Goal: Check status: Check status

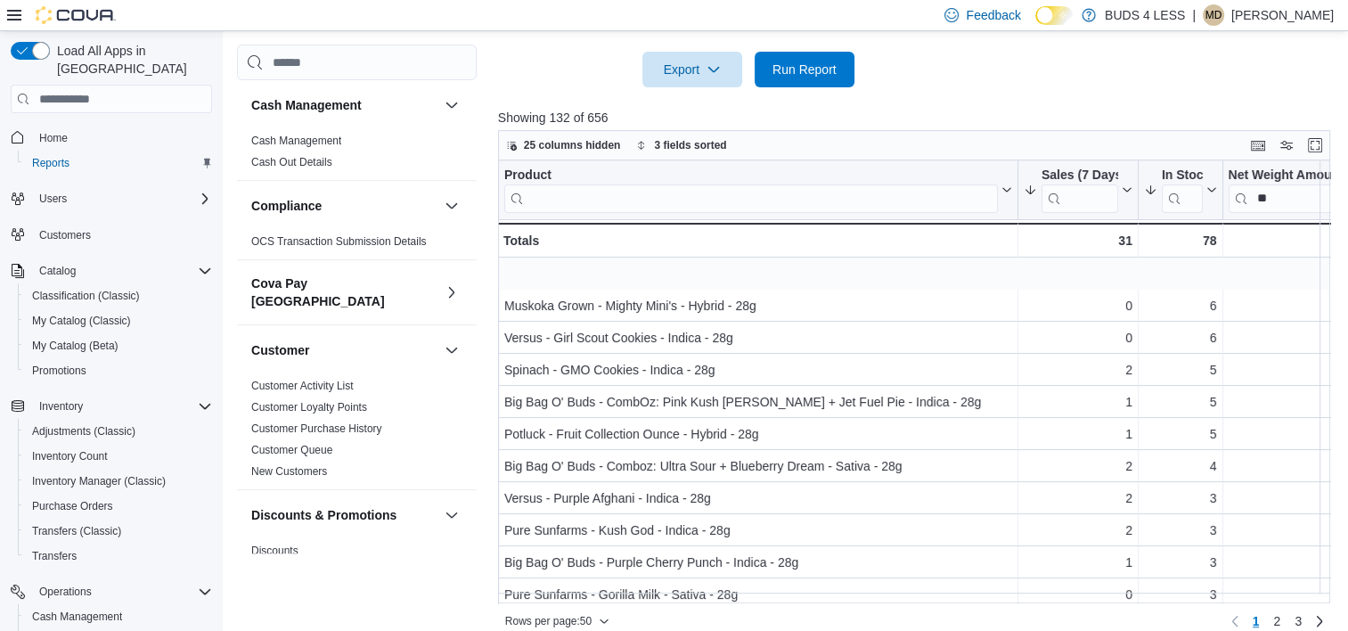
scroll to position [89, 0]
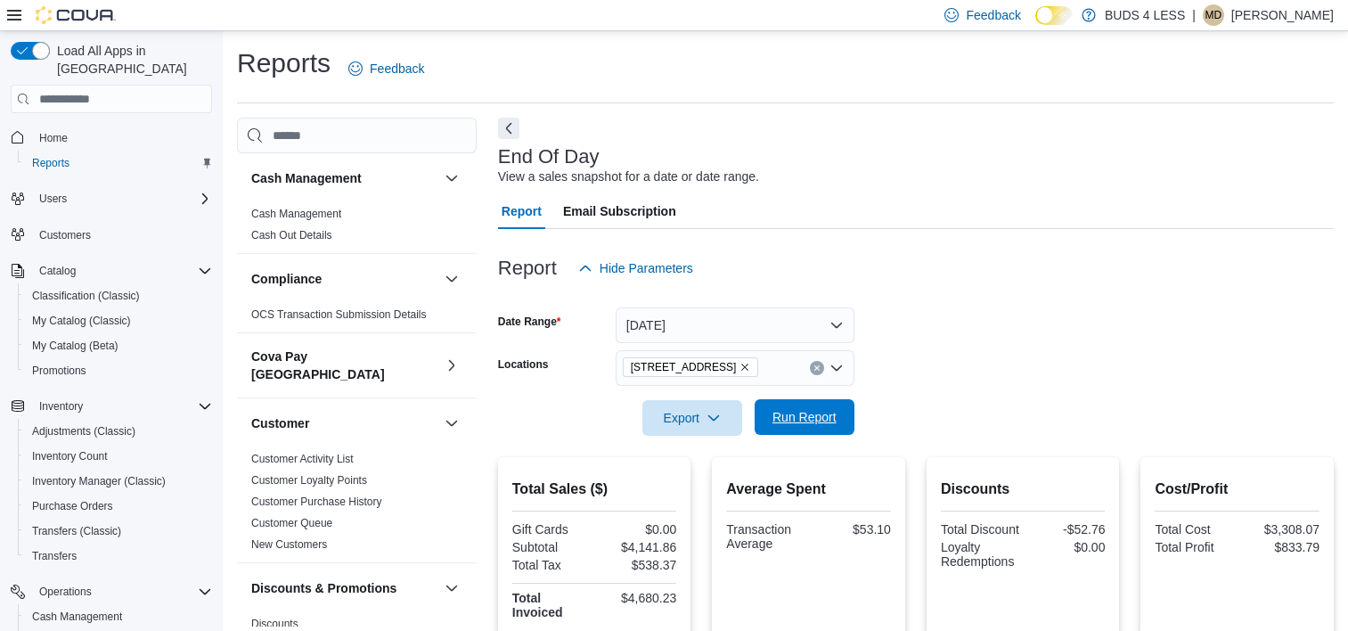
scroll to position [273, 0]
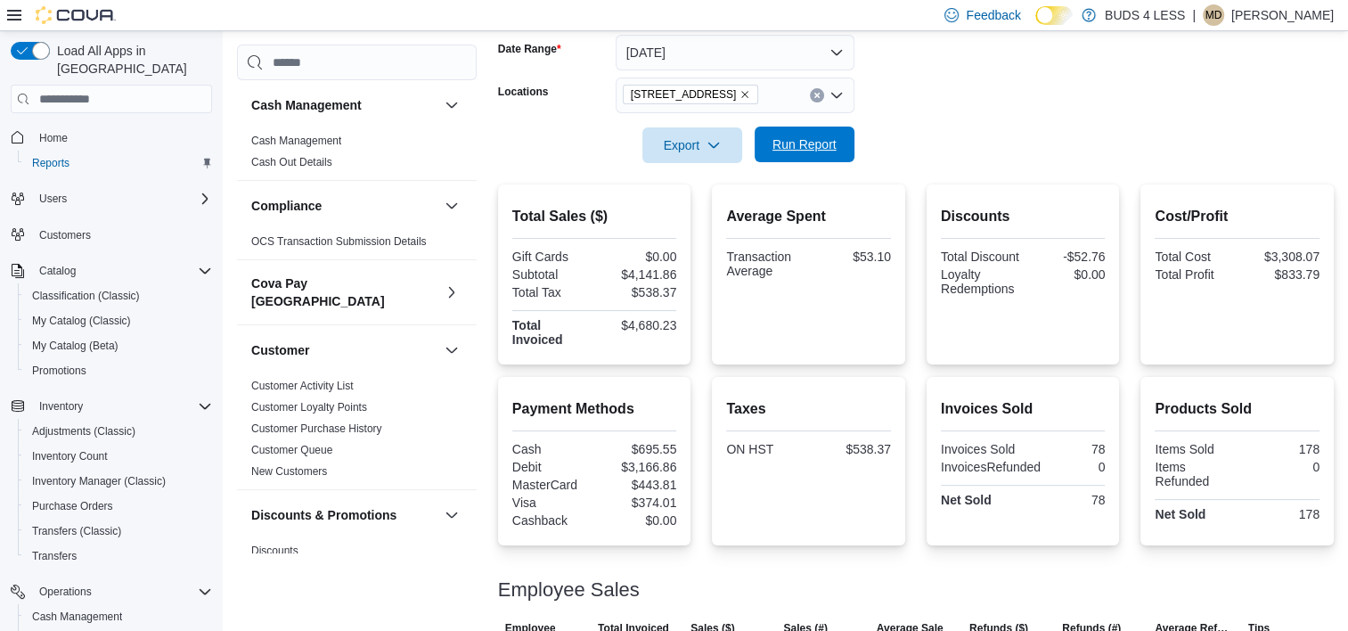
click at [812, 143] on span "Run Report" at bounding box center [804, 144] width 64 height 18
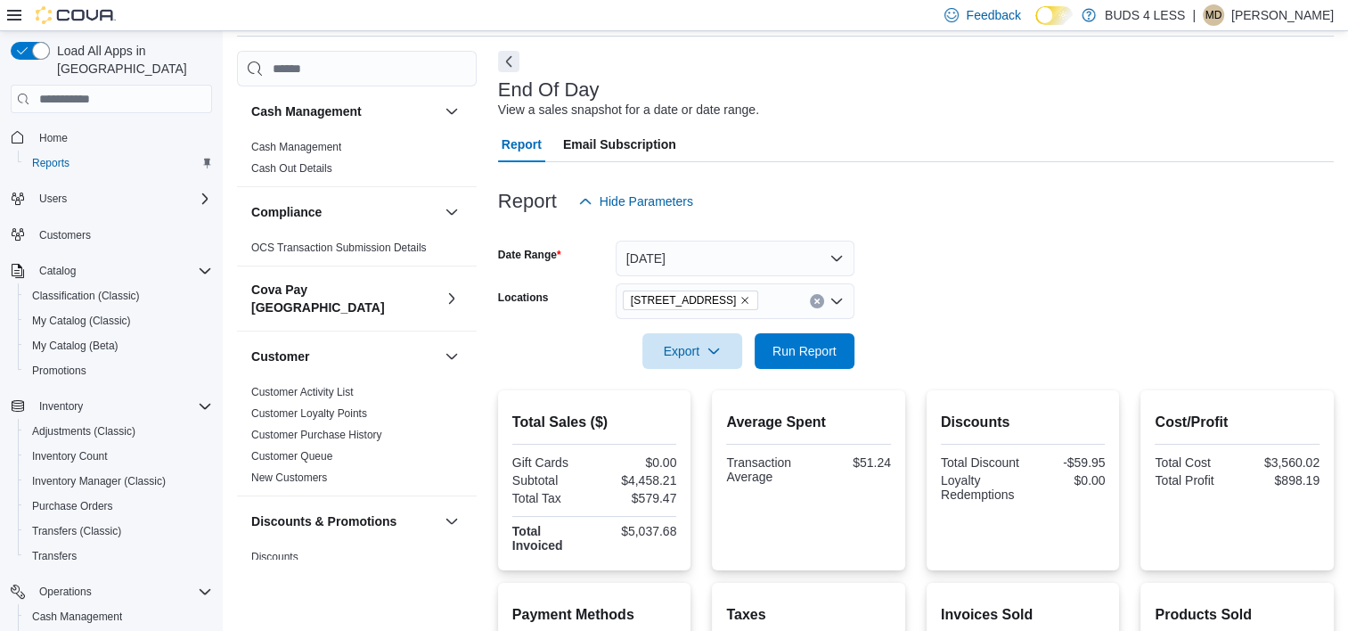
scroll to position [5, 0]
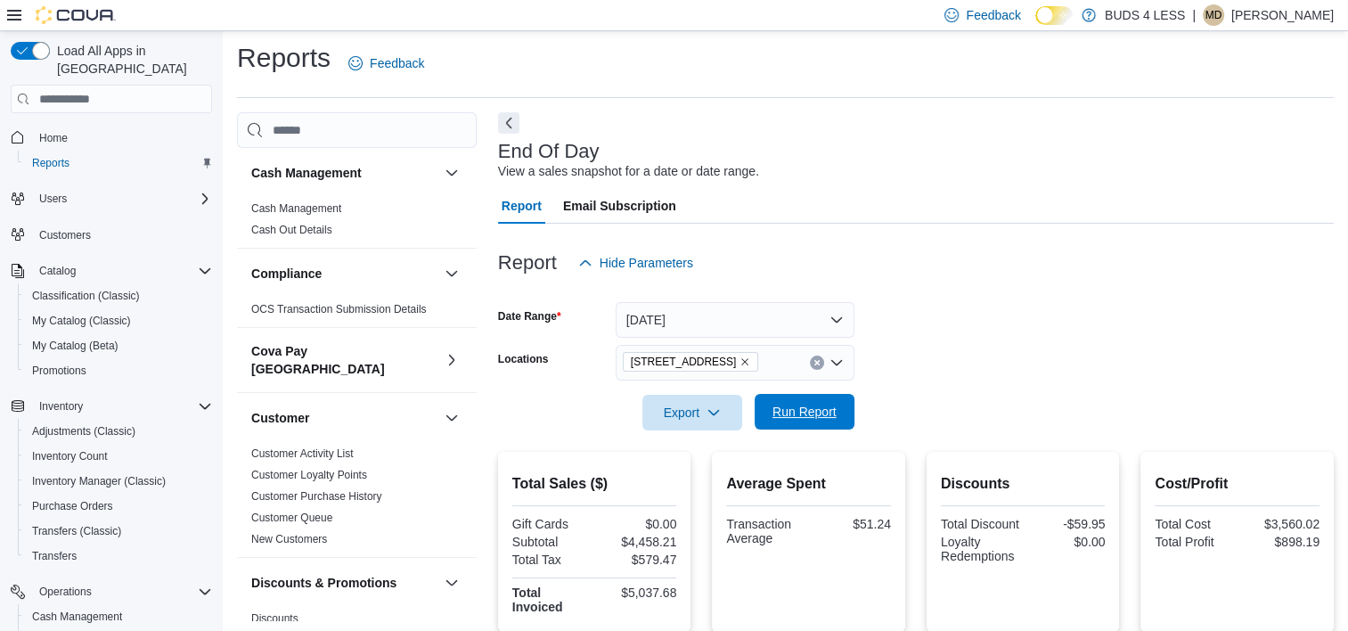
click at [850, 413] on button "Run Report" at bounding box center [805, 412] width 100 height 36
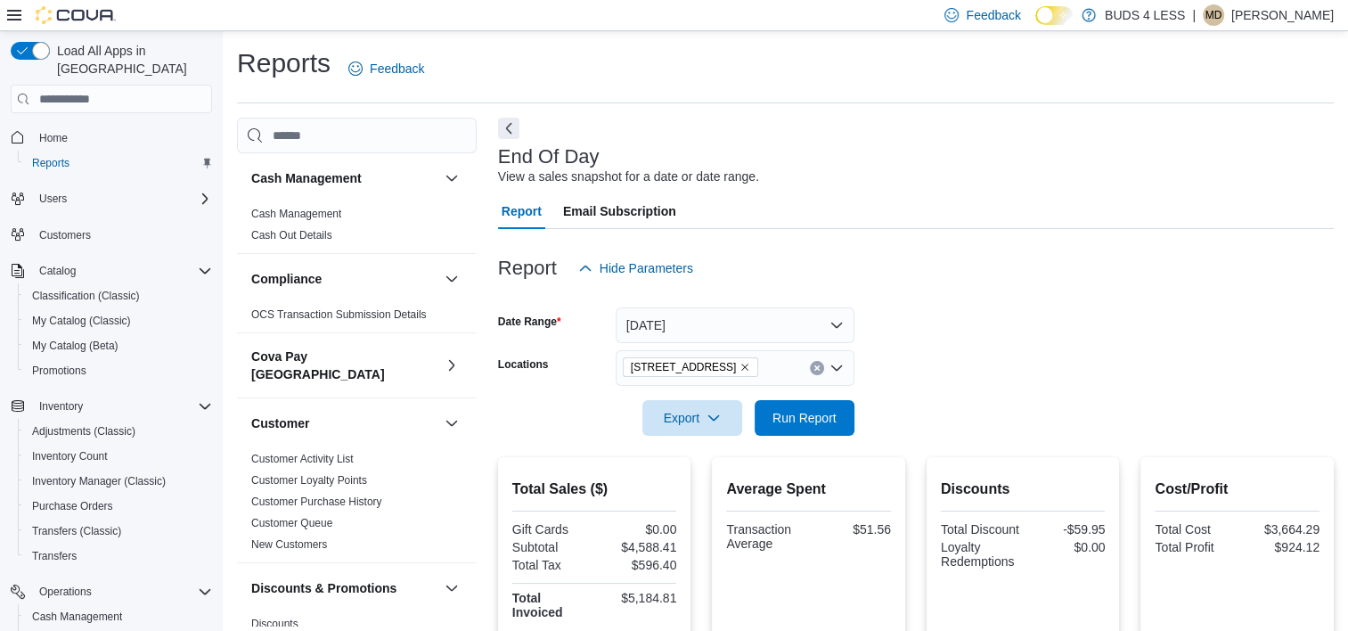
scroll to position [0, 0]
click at [747, 328] on button "Today" at bounding box center [735, 325] width 239 height 36
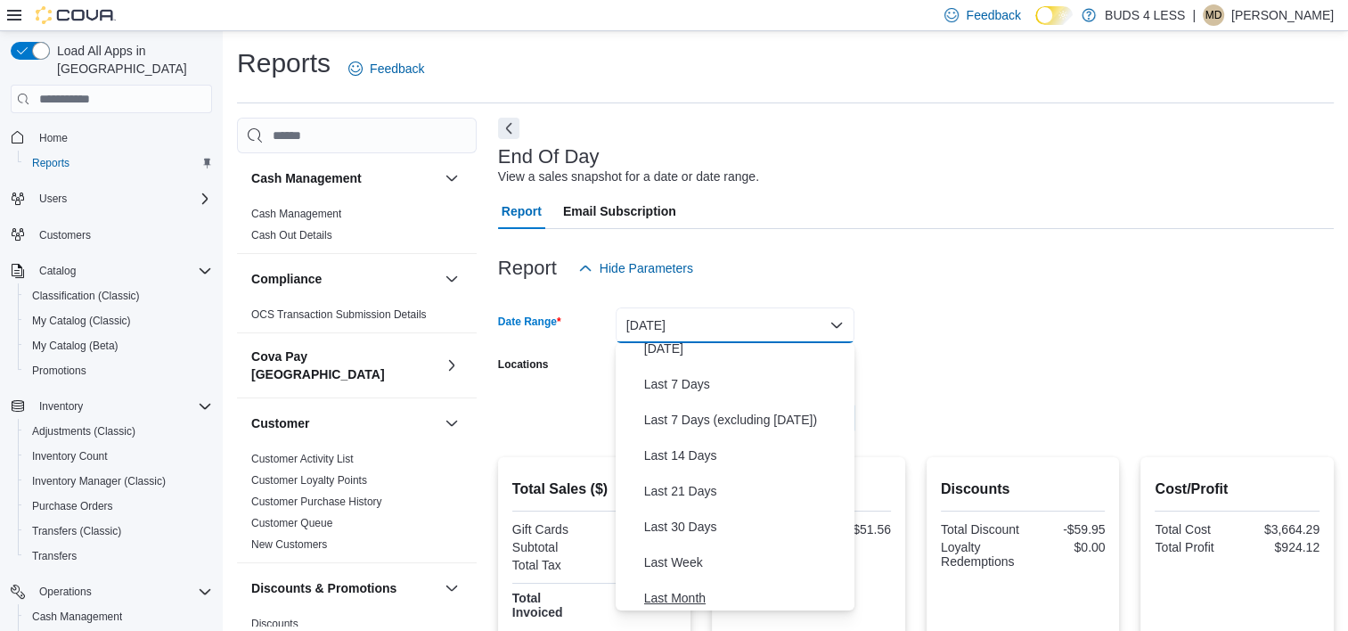
scroll to position [267, 0]
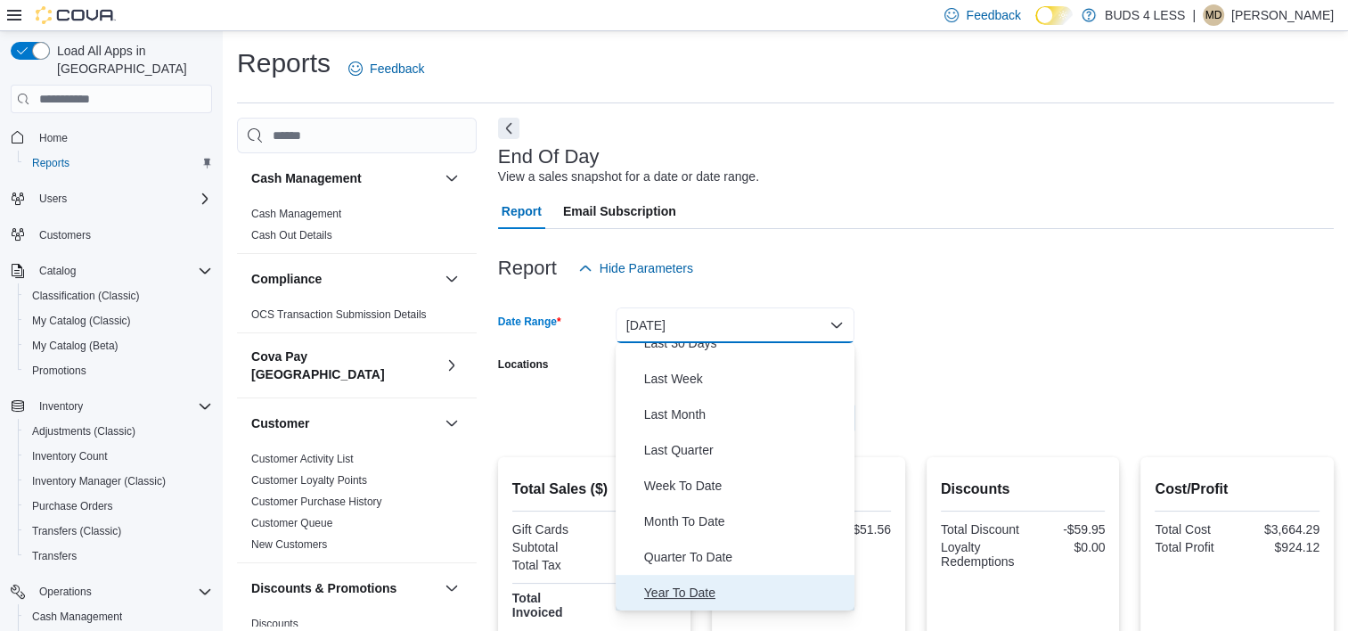
click at [704, 577] on button "Year To Date" at bounding box center [735, 593] width 239 height 36
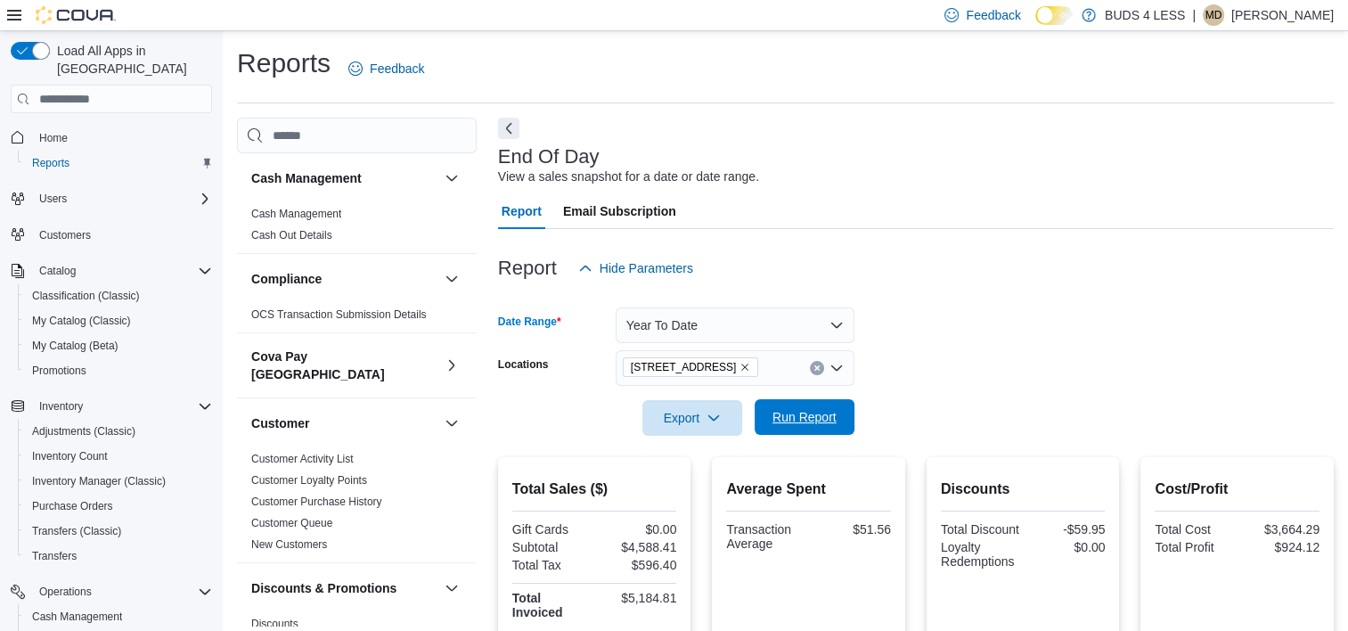
click at [791, 416] on span "Run Report" at bounding box center [804, 417] width 64 height 18
click at [768, 329] on button "Year To Date" at bounding box center [735, 325] width 239 height 36
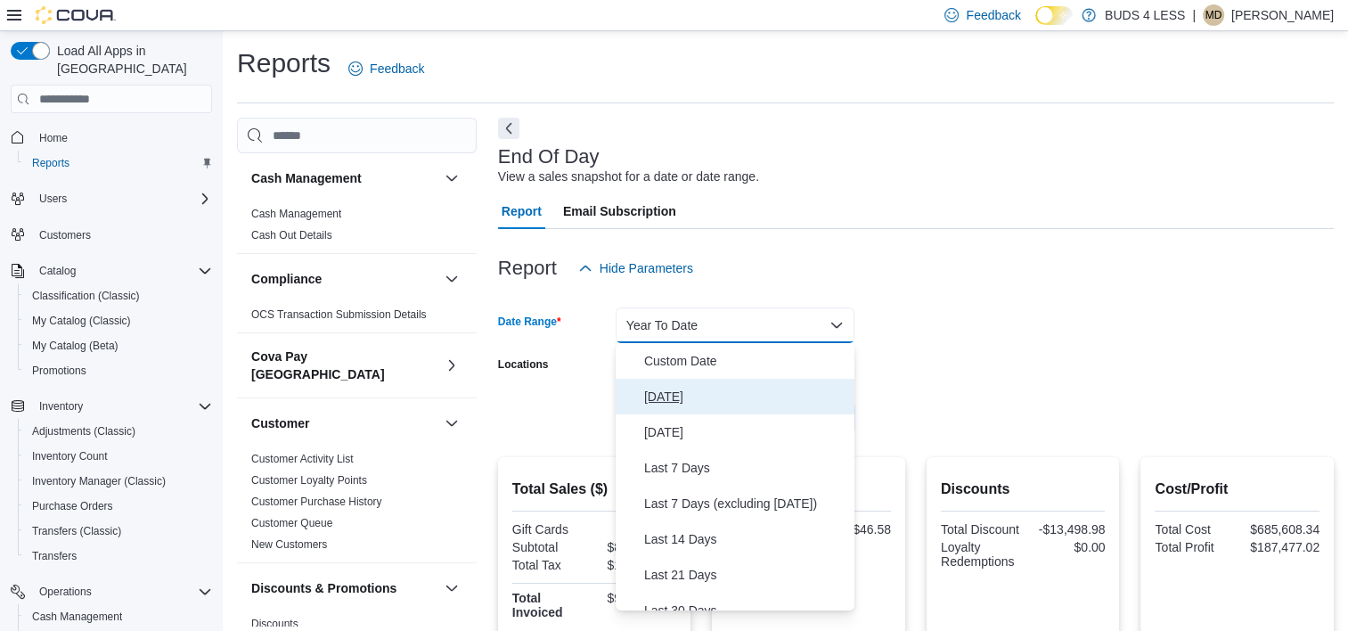
click at [698, 402] on span "Today" at bounding box center [745, 396] width 203 height 21
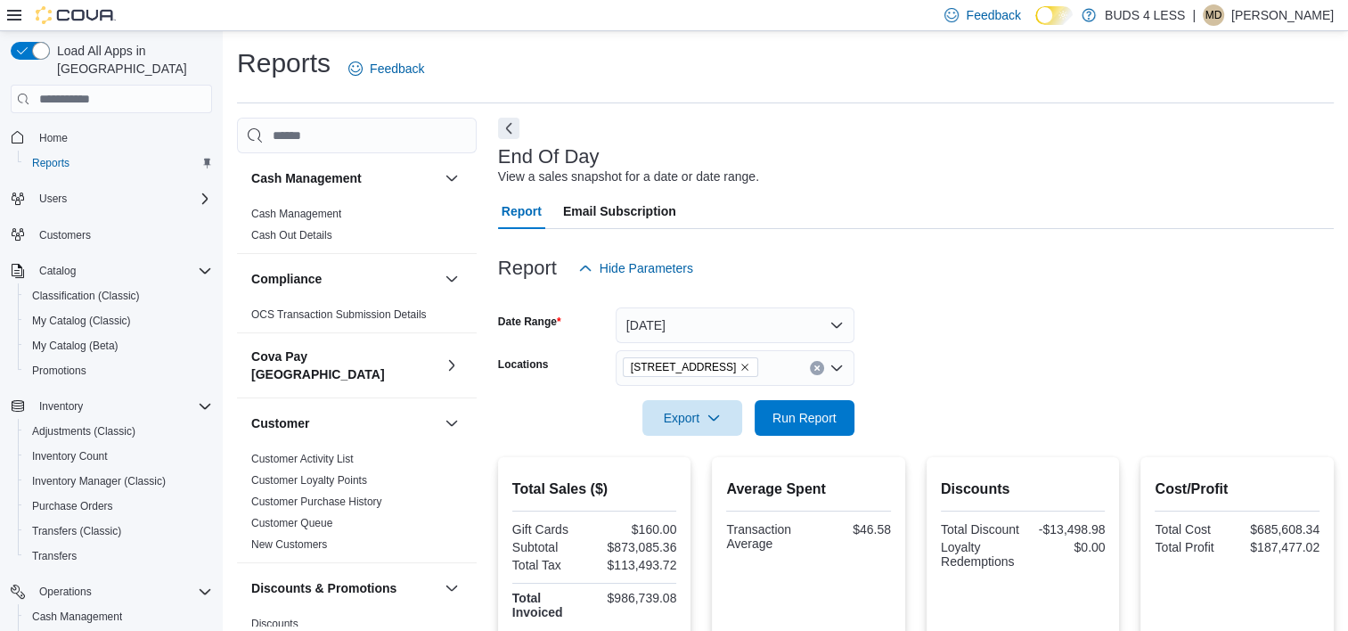
drag, startPoint x: 1155, startPoint y: 359, endPoint x: 922, endPoint y: 396, distance: 235.4
click at [1149, 359] on form "Date Range Today Locations 2125 16th St E., Unit H3 Export Run Report" at bounding box center [916, 361] width 836 height 150
click at [837, 411] on span "Run Report" at bounding box center [804, 417] width 78 height 36
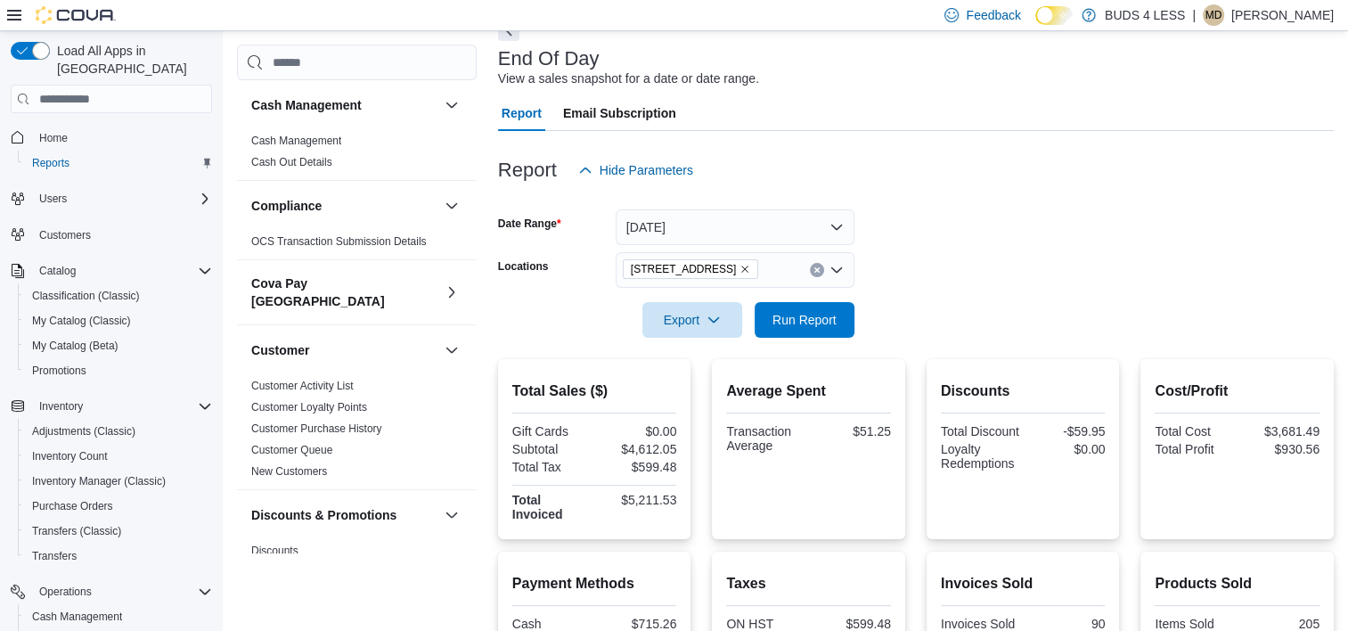
scroll to position [94, 0]
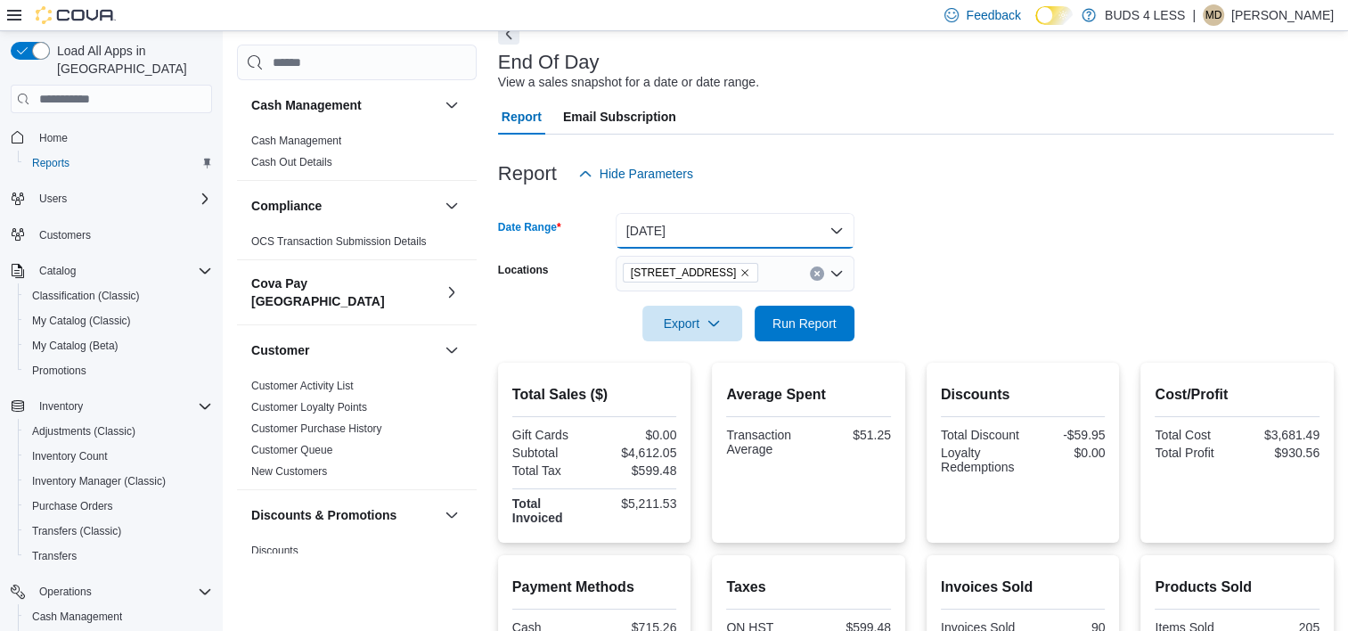
click at [750, 229] on button "Today" at bounding box center [735, 231] width 239 height 36
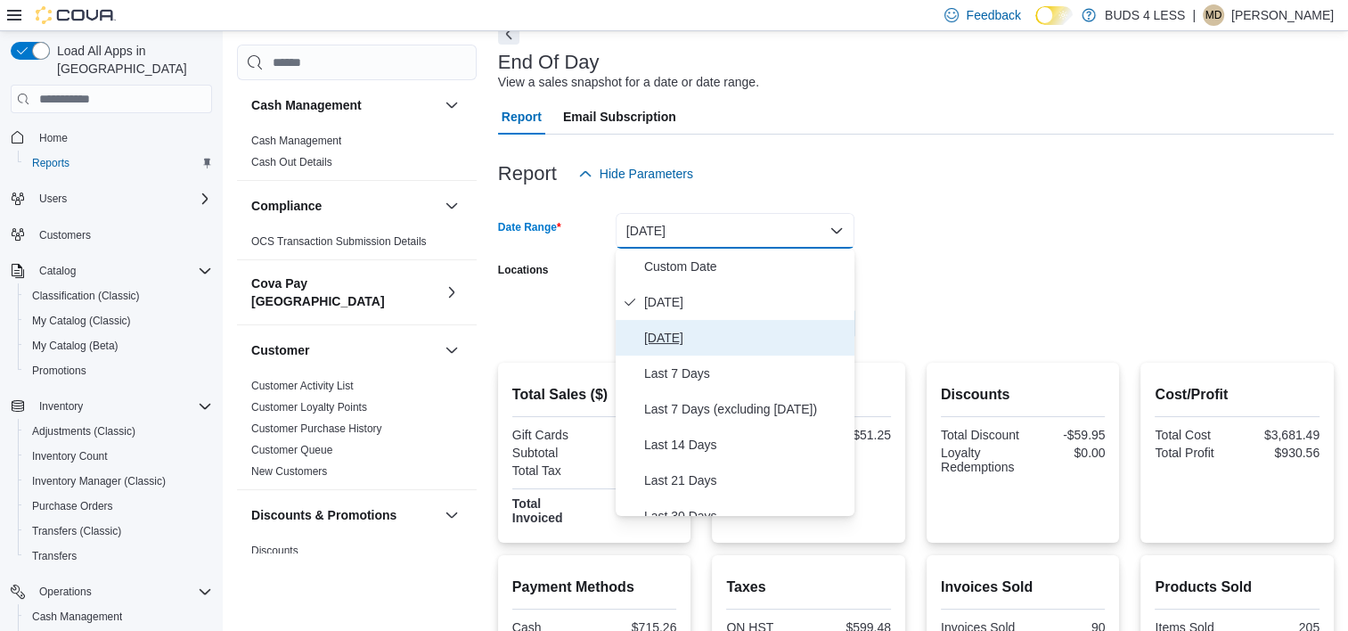
click at [678, 334] on span "Yesterday" at bounding box center [745, 337] width 203 height 21
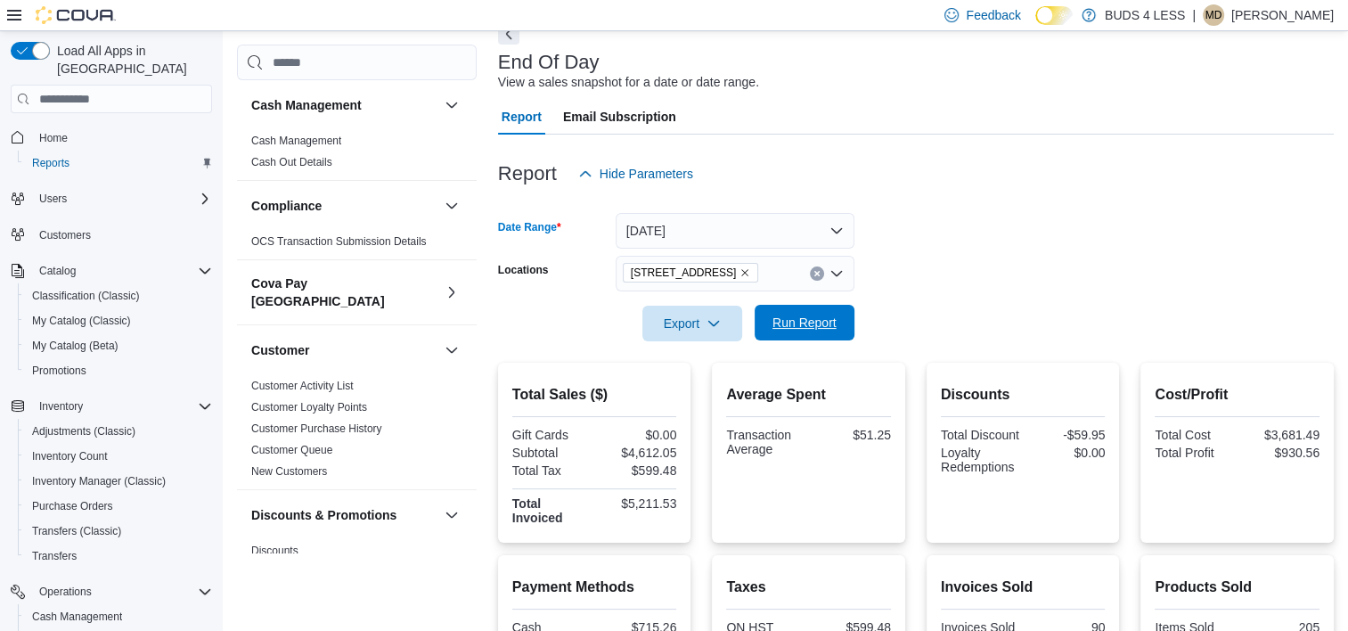
click at [819, 329] on span "Run Report" at bounding box center [804, 323] width 64 height 18
click at [725, 236] on button "Yesterday" at bounding box center [735, 231] width 239 height 36
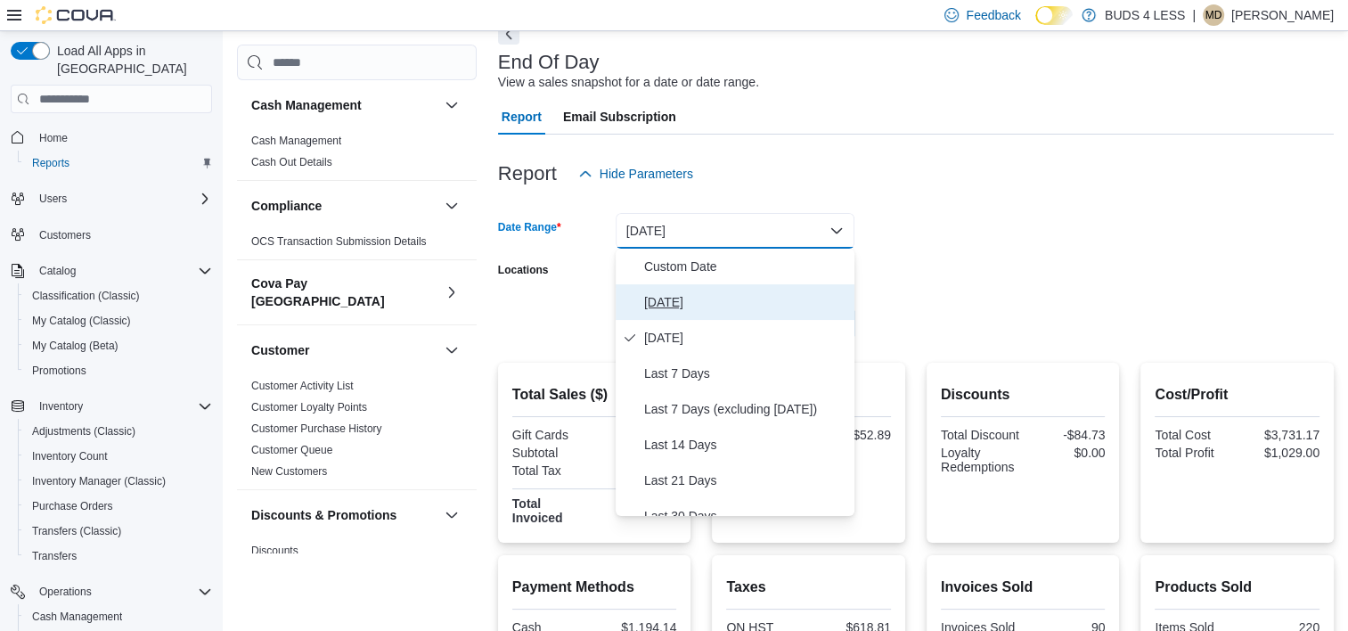
drag, startPoint x: 660, startPoint y: 309, endPoint x: 676, endPoint y: 305, distance: 16.6
click at [661, 309] on span "Today" at bounding box center [745, 301] width 203 height 21
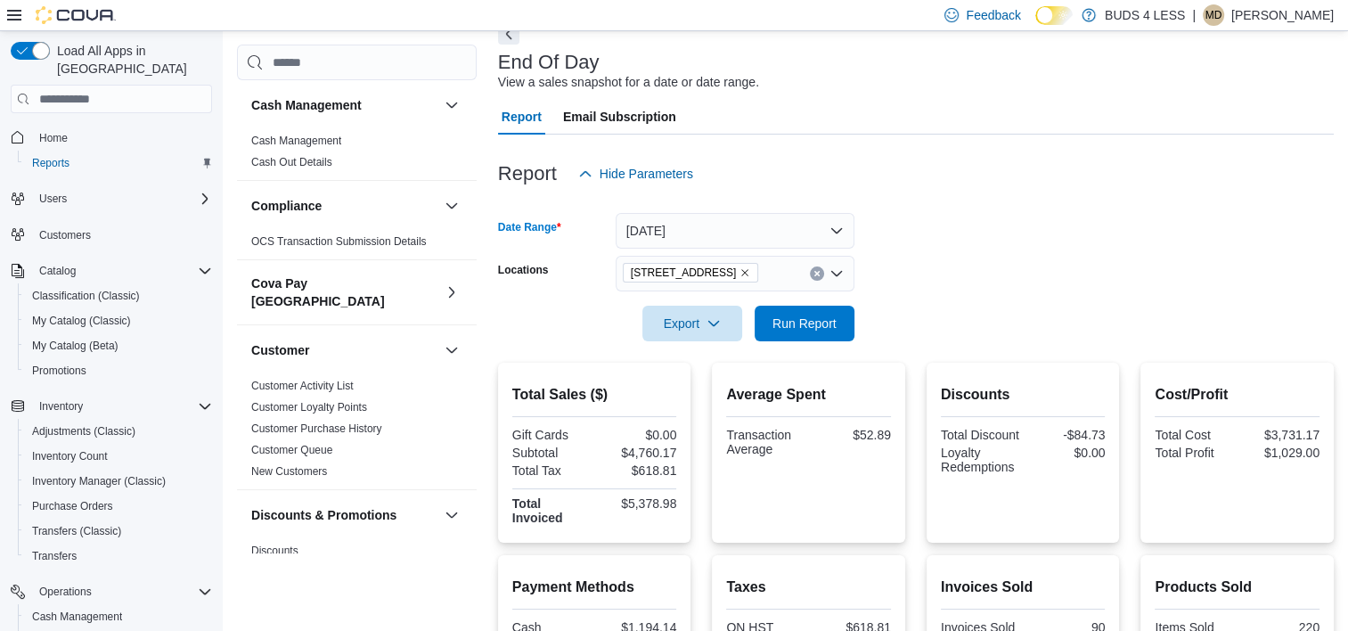
click at [978, 269] on form "Date Range Today Locations 2125 16th St E., Unit H3 Export Run Report" at bounding box center [916, 267] width 836 height 150
click at [791, 317] on span "Run Report" at bounding box center [804, 323] width 64 height 18
click at [775, 332] on span "Run Report" at bounding box center [804, 323] width 78 height 36
click at [761, 235] on button "Today" at bounding box center [735, 231] width 239 height 36
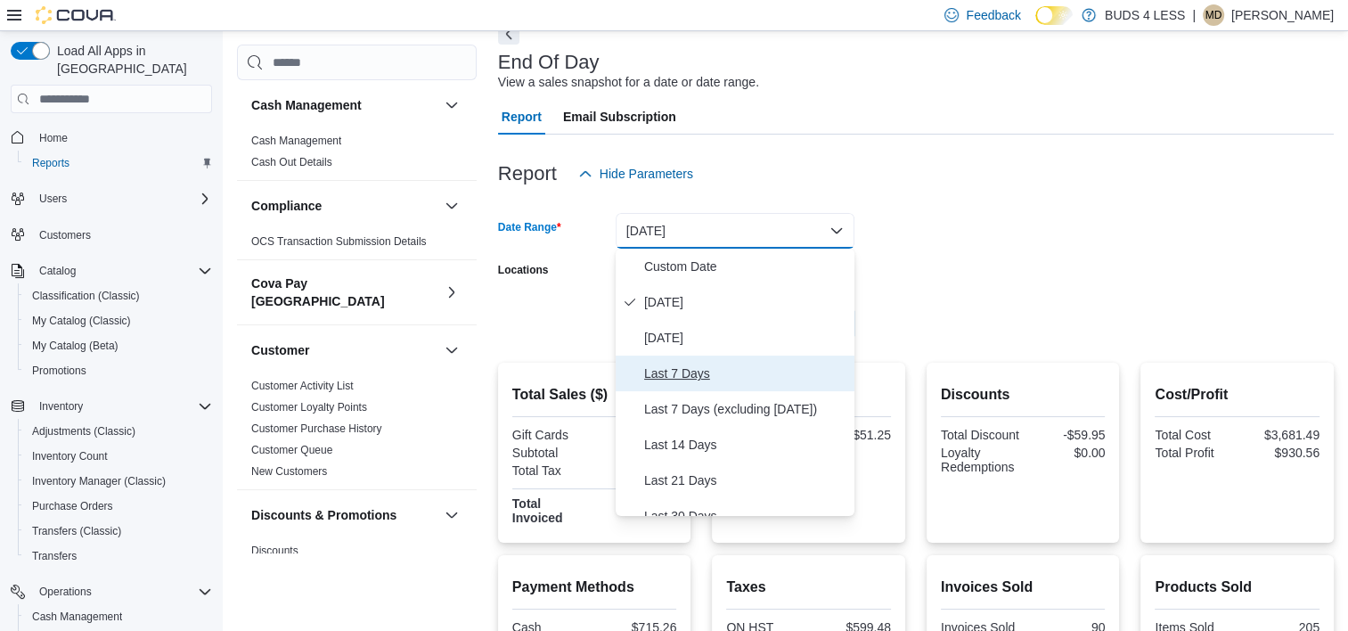
click at [697, 376] on span "Last 7 Days" at bounding box center [745, 373] width 203 height 21
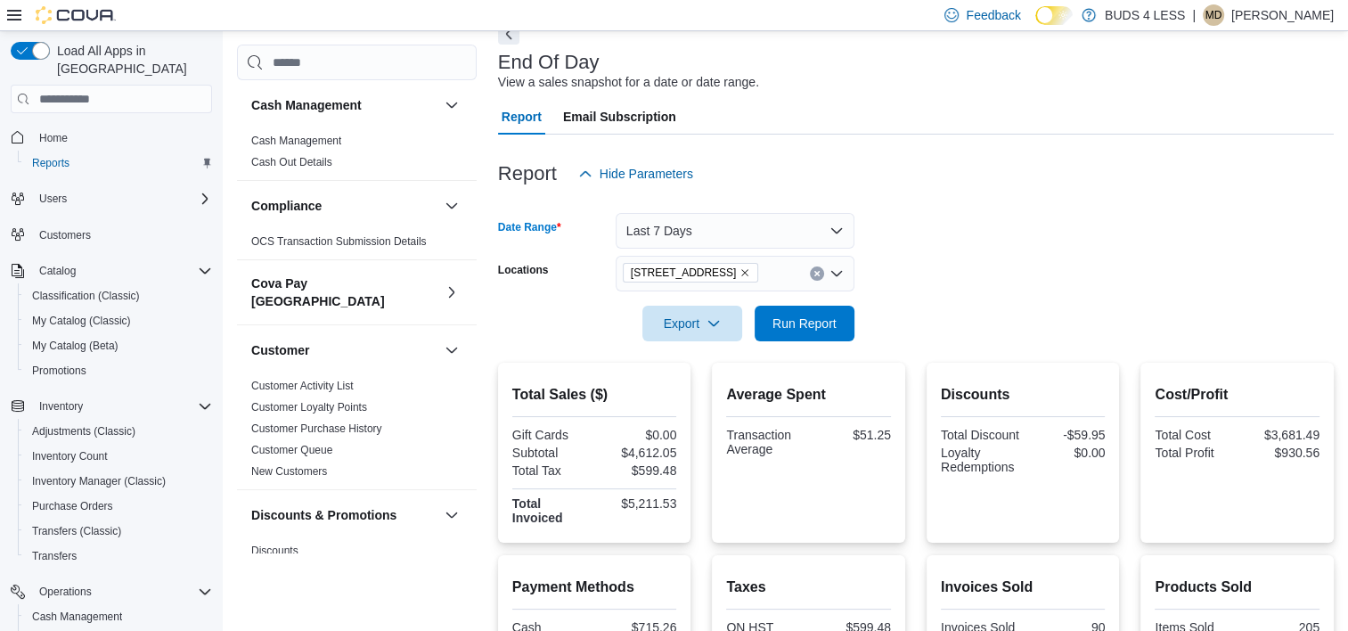
click at [919, 306] on form "Date Range Last 7 Days Locations 2125 16th St E., Unit H3 Export Run Report" at bounding box center [916, 267] width 836 height 150
click at [829, 314] on span "Run Report" at bounding box center [804, 323] width 78 height 36
click at [752, 244] on button "Last 7 Days" at bounding box center [735, 231] width 239 height 36
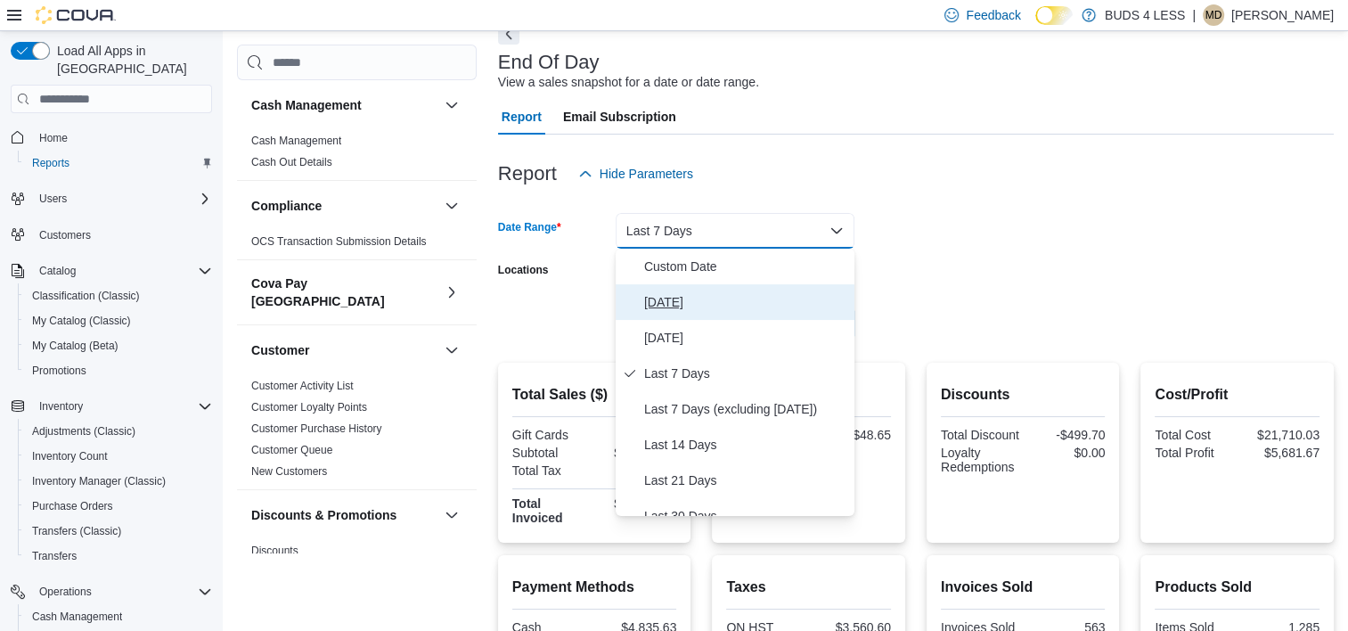
click at [681, 294] on span "Today" at bounding box center [745, 301] width 203 height 21
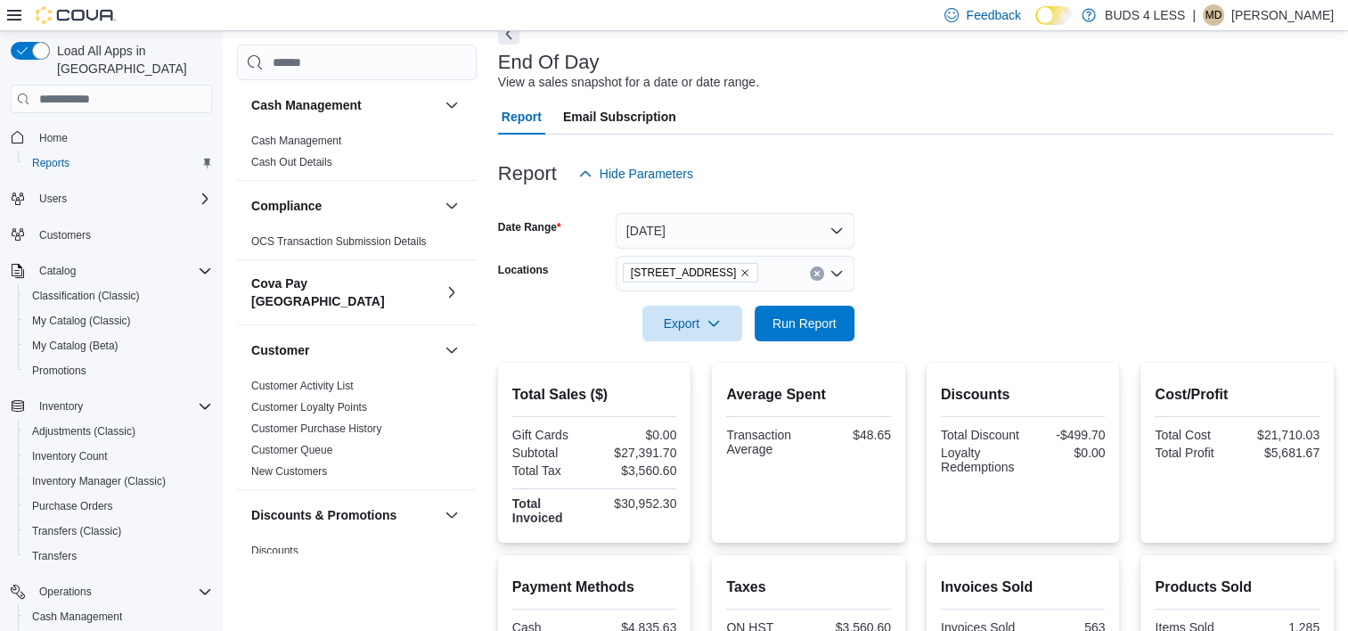
click at [938, 282] on form "Date Range Today Locations 2125 16th St E., Unit H3 Export Run Report" at bounding box center [916, 267] width 836 height 150
click at [804, 316] on span "Run Report" at bounding box center [804, 323] width 64 height 18
